Goal: Information Seeking & Learning: Find specific fact

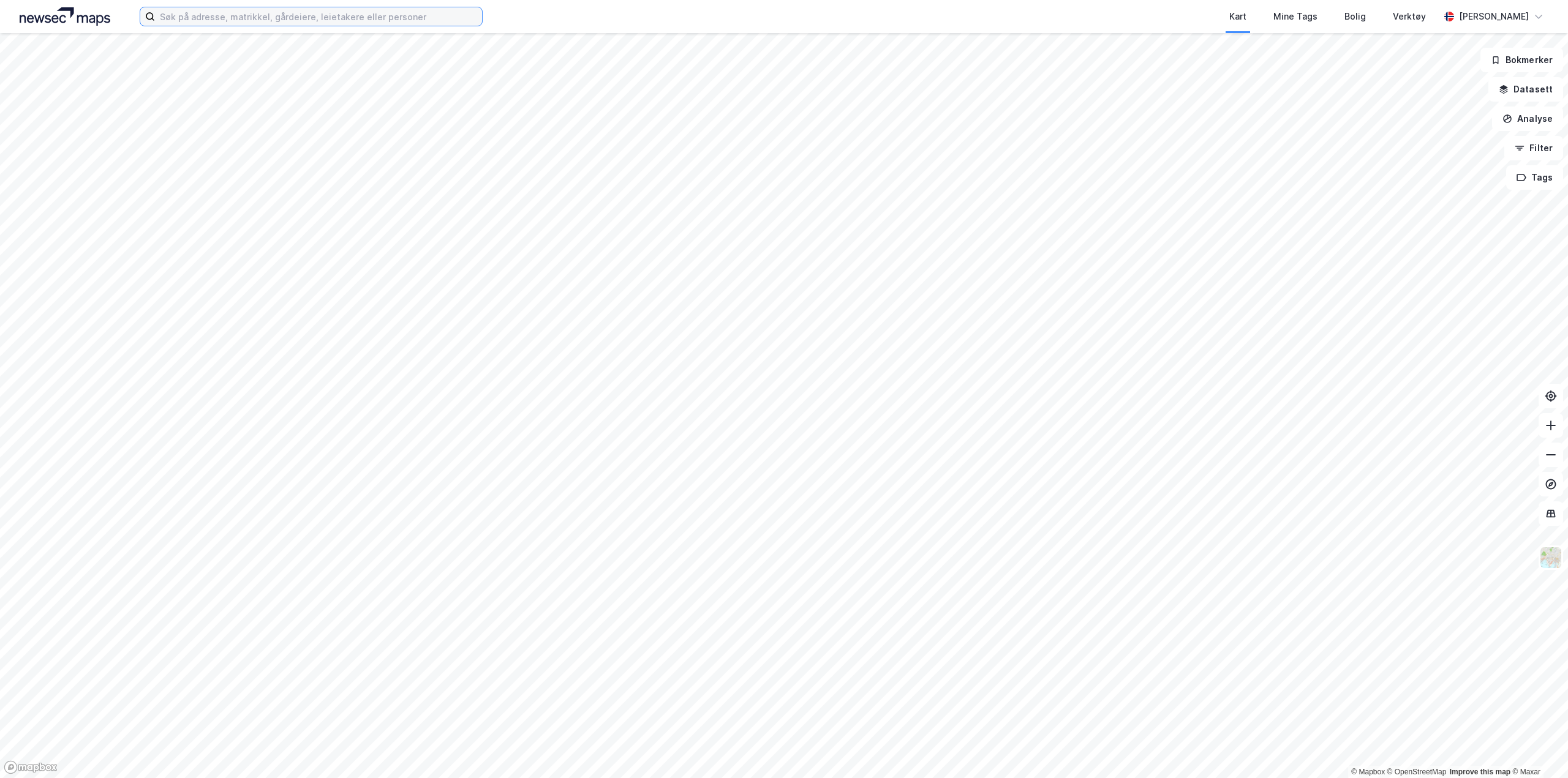
click at [215, 17] on input at bounding box center [318, 16] width 327 height 18
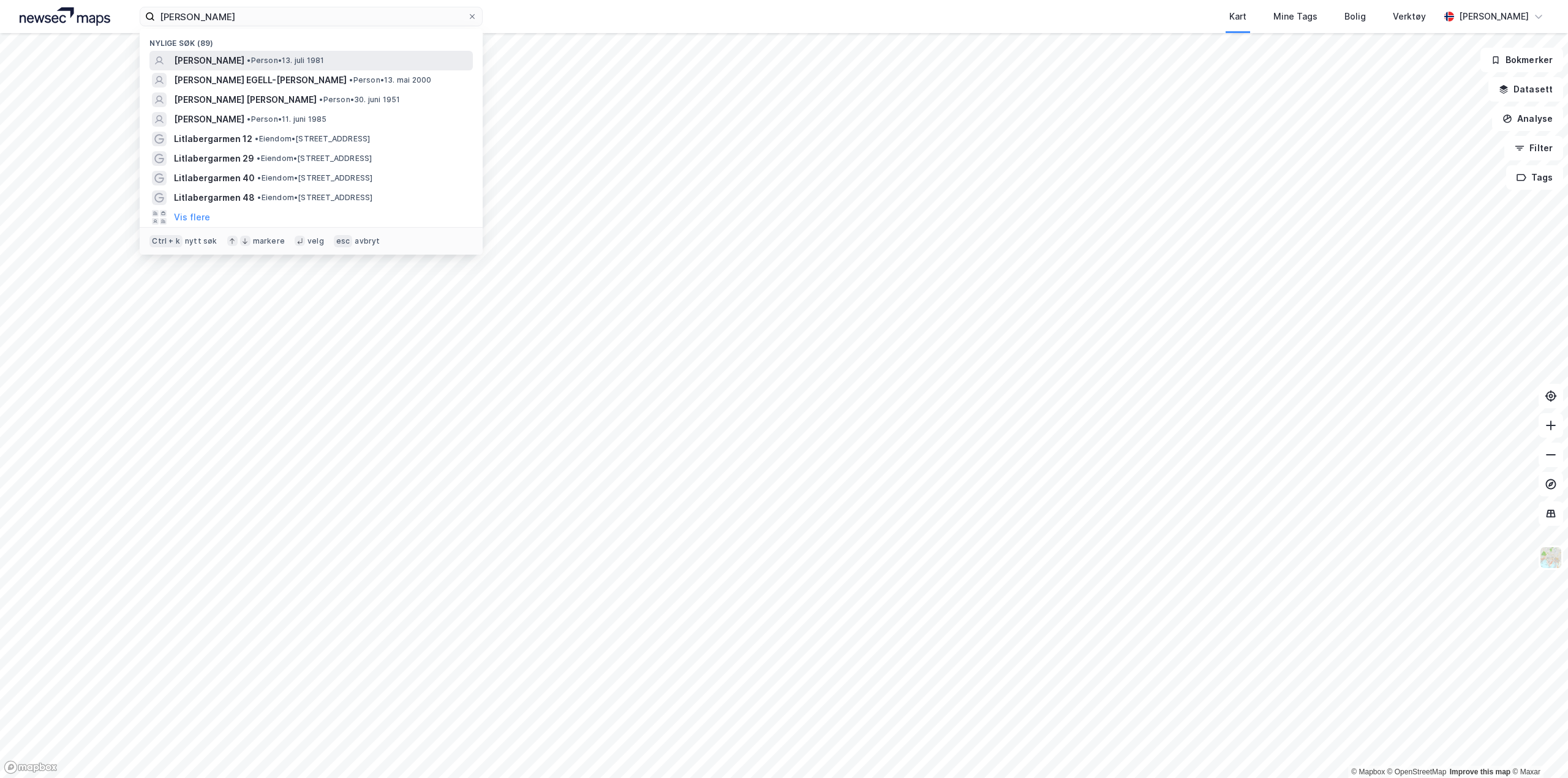
click at [226, 53] on span "[PERSON_NAME]" at bounding box center [209, 61] width 70 height 14
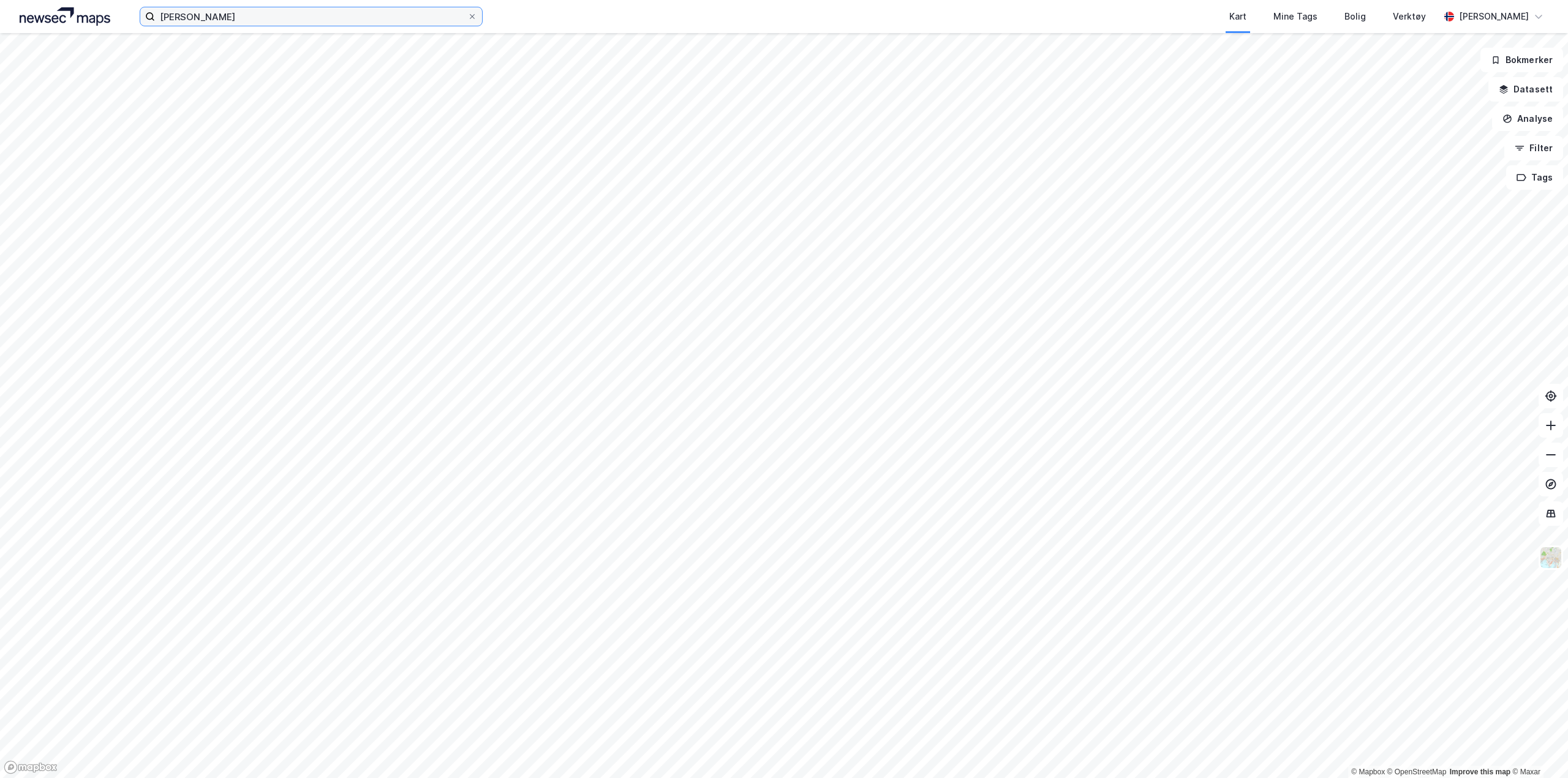
click at [216, 22] on input "[PERSON_NAME]" at bounding box center [311, 16] width 312 height 18
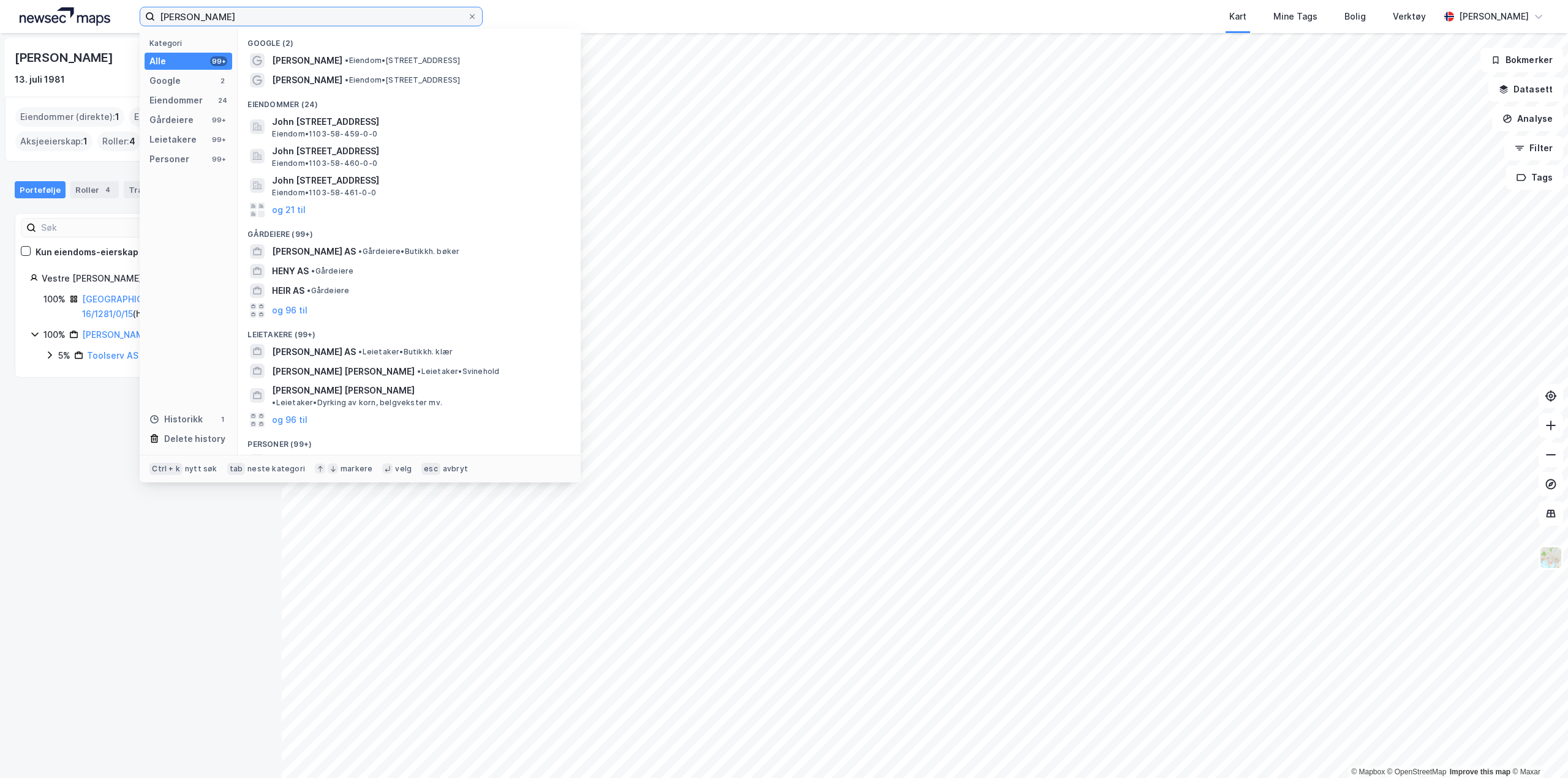
click at [250, 17] on input "[PERSON_NAME]" at bounding box center [311, 16] width 312 height 18
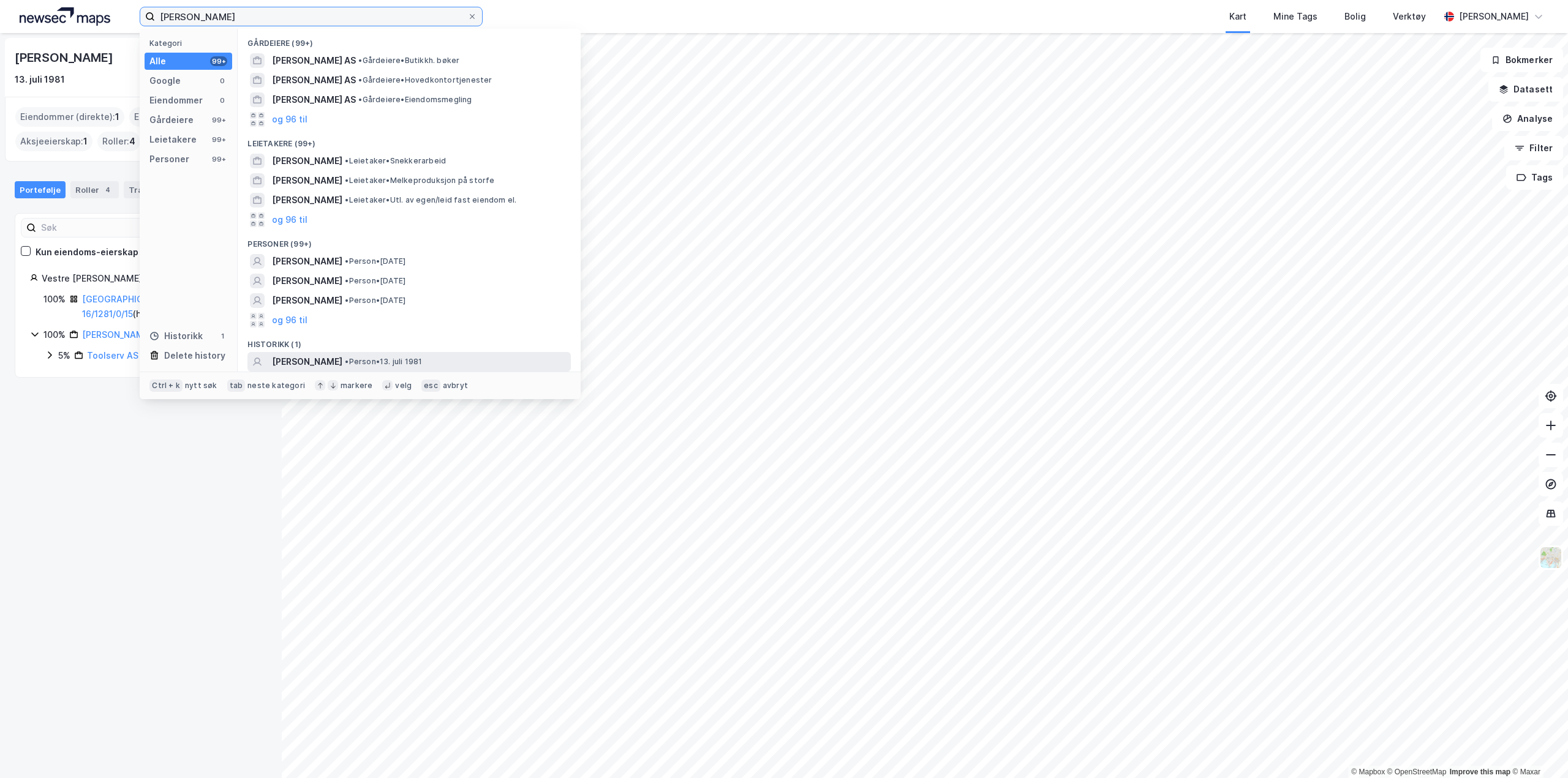
type input "[PERSON_NAME]"
click at [384, 363] on span "• Person • 13. juli 1981" at bounding box center [383, 362] width 77 height 10
